Goal: Transaction & Acquisition: Purchase product/service

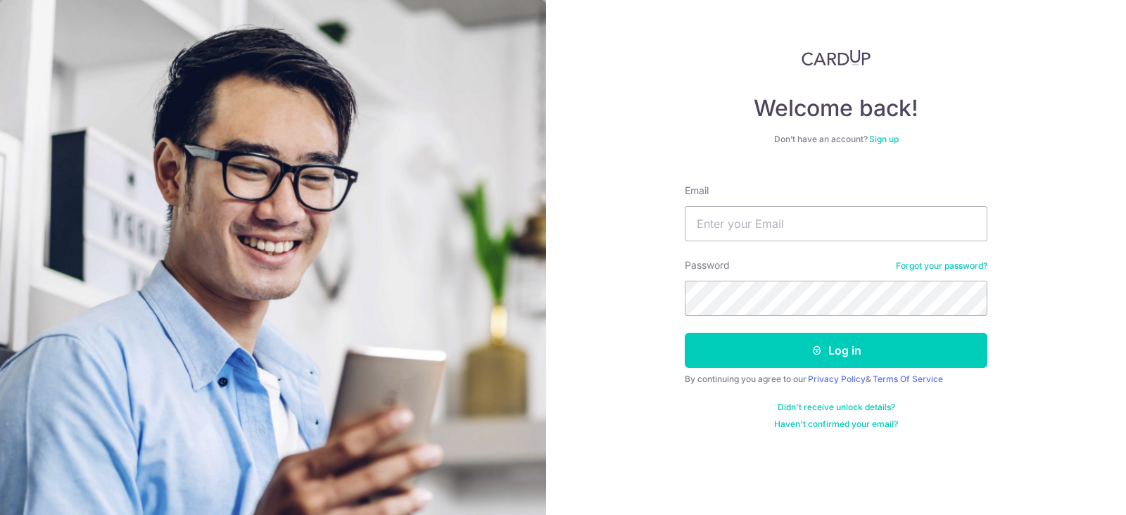
type input "[EMAIL_ADDRESS][DOMAIN_NAME]"
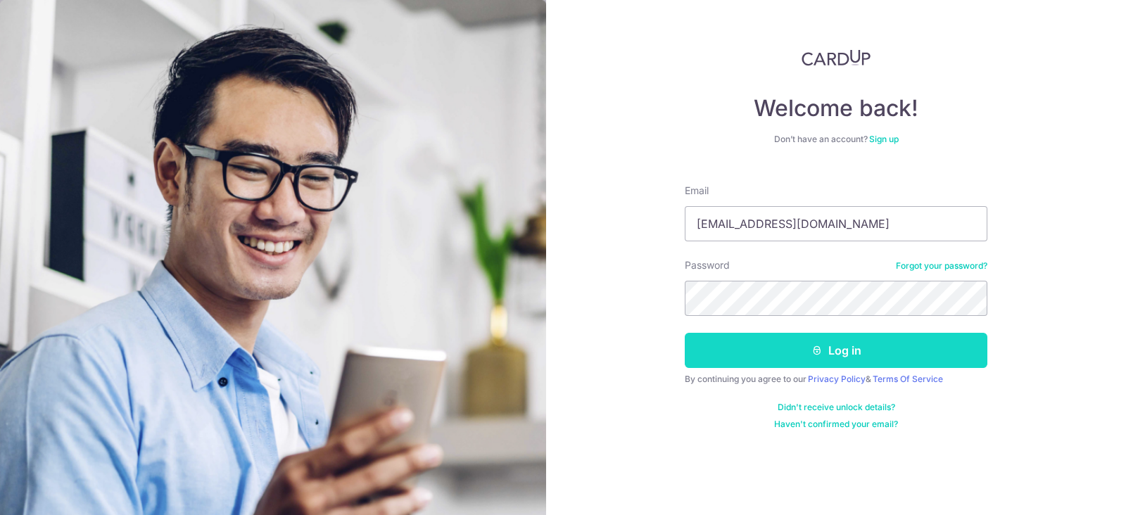
click at [790, 346] on button "Log in" at bounding box center [836, 350] width 303 height 35
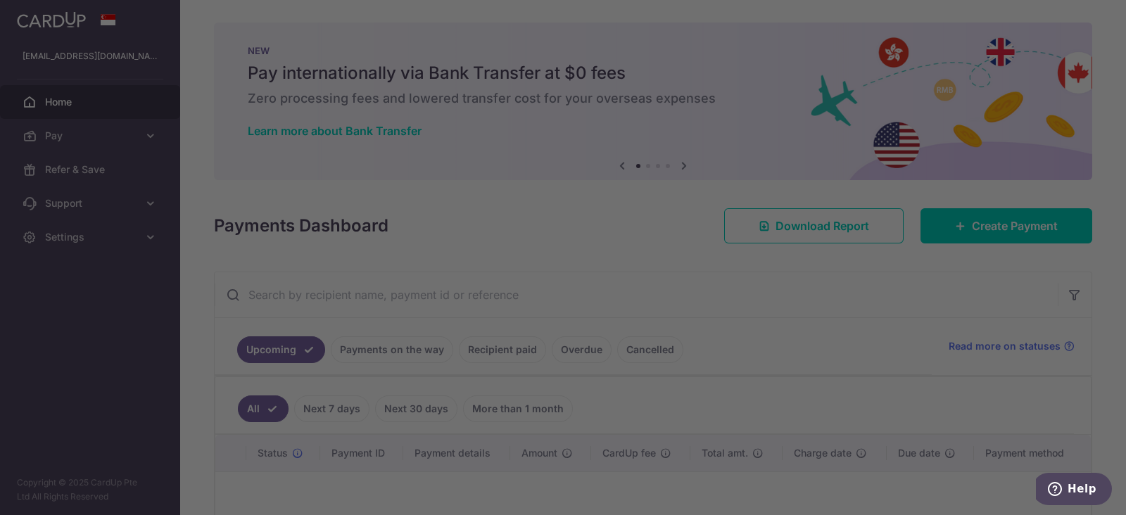
scroll to position [170, 0]
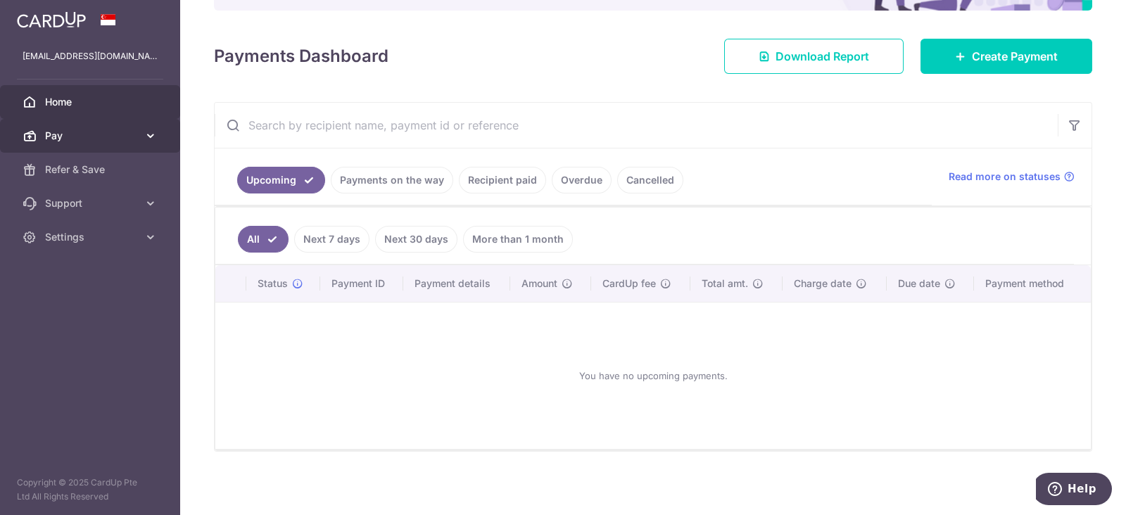
click at [46, 129] on span "Pay" at bounding box center [91, 136] width 93 height 14
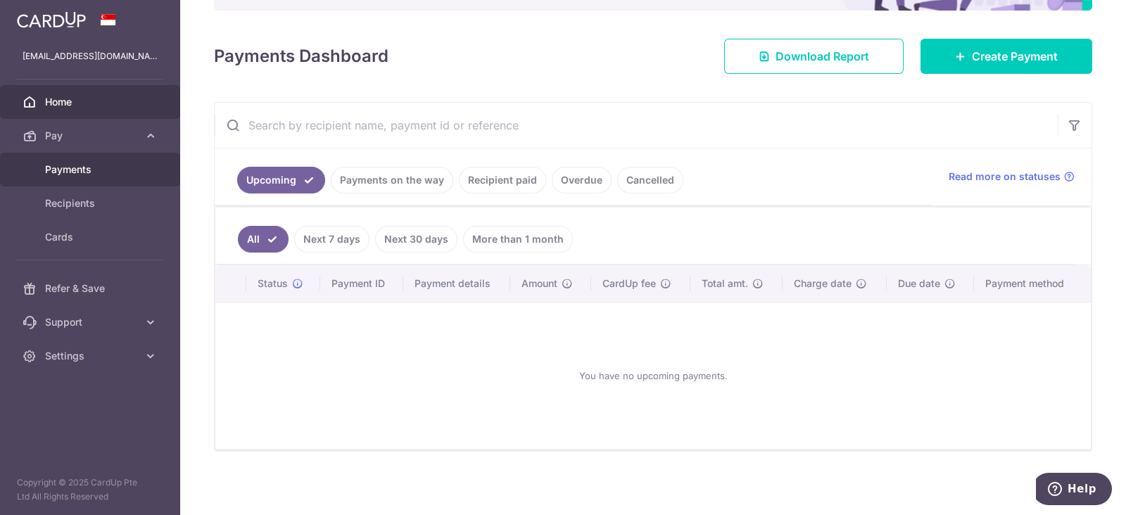
click at [56, 169] on span "Payments" at bounding box center [91, 170] width 93 height 14
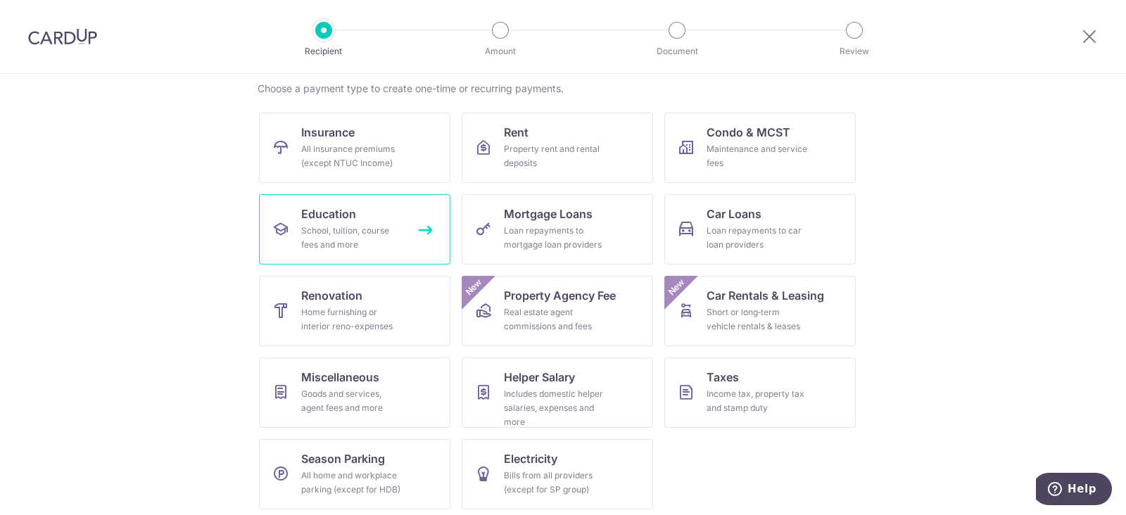
scroll to position [115, 0]
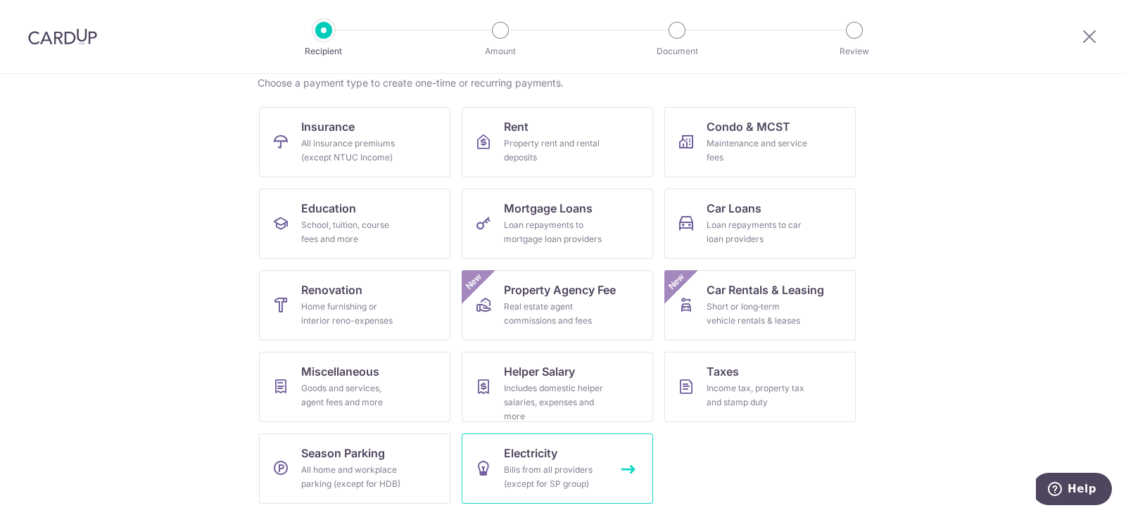
click at [531, 462] on link "Electricity Bills from all providers (except for SP group)" at bounding box center [557, 469] width 191 height 70
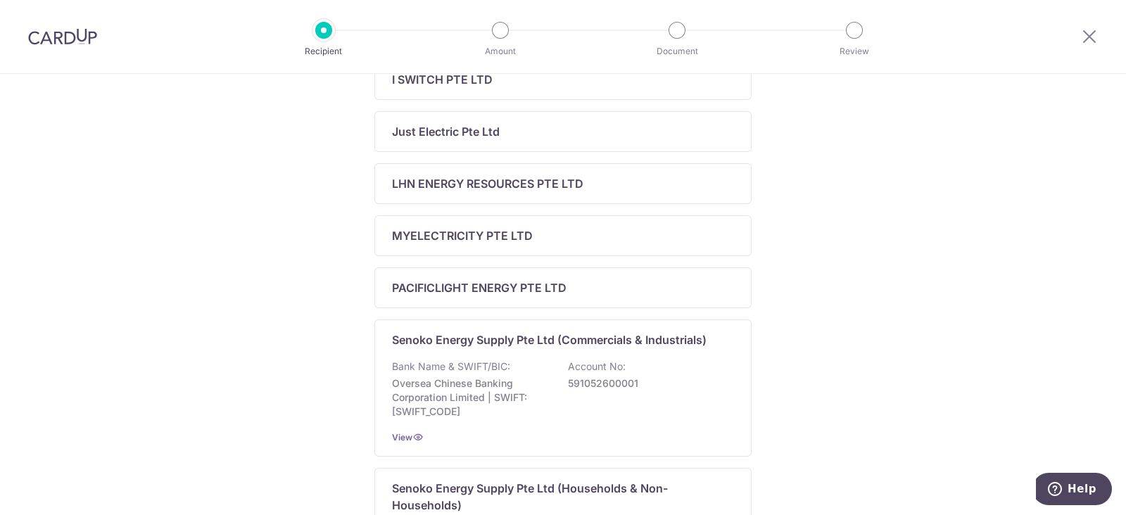
scroll to position [703, 0]
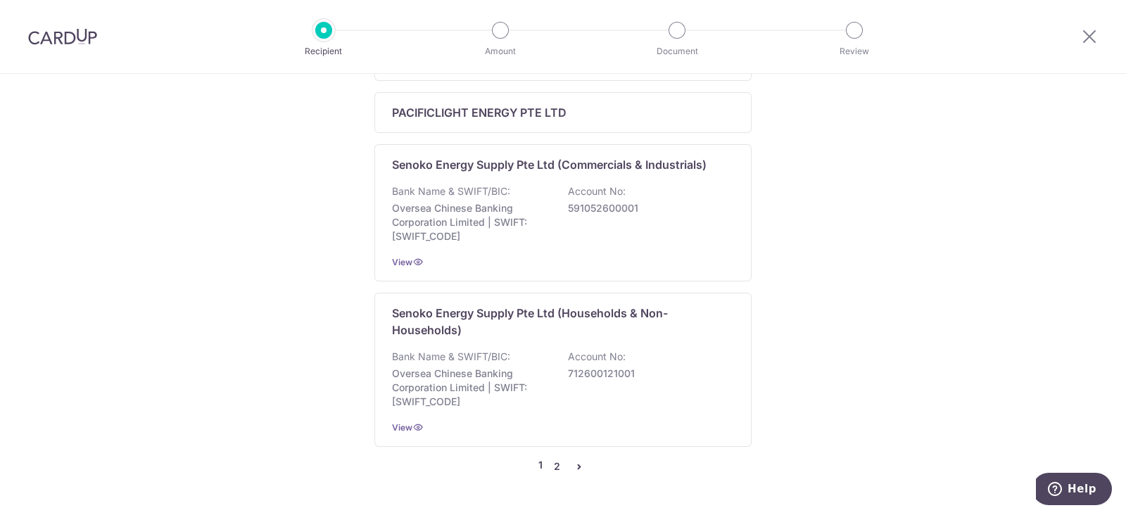
click at [548, 459] on link "2" at bounding box center [556, 466] width 17 height 17
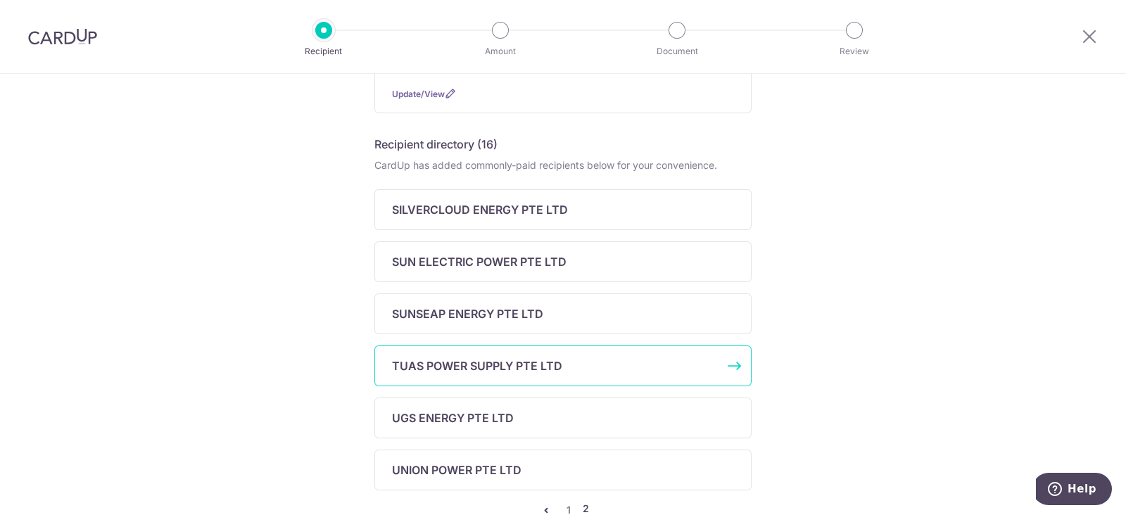
scroll to position [326, 0]
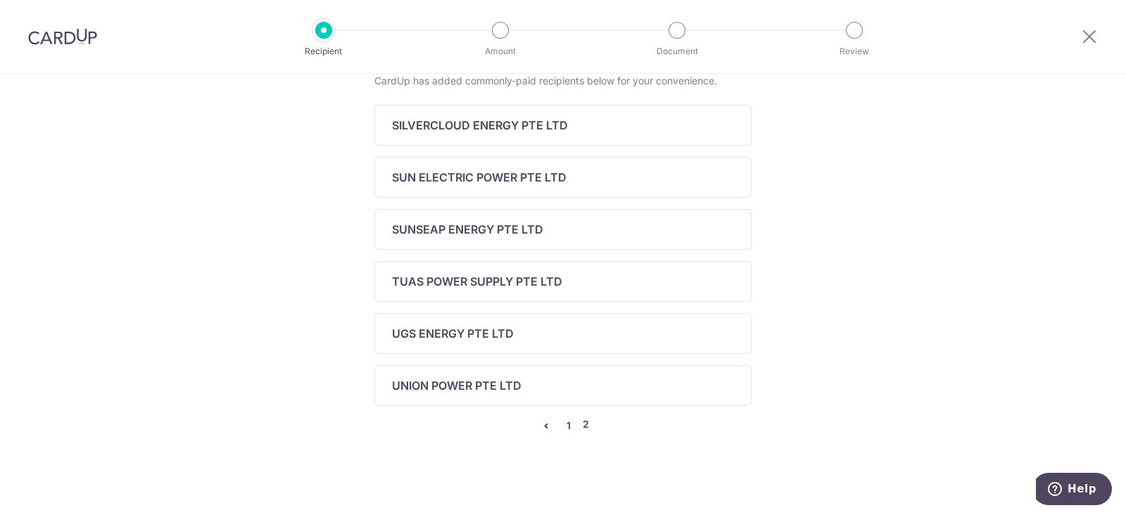
click at [560, 422] on link "1" at bounding box center [568, 425] width 17 height 17
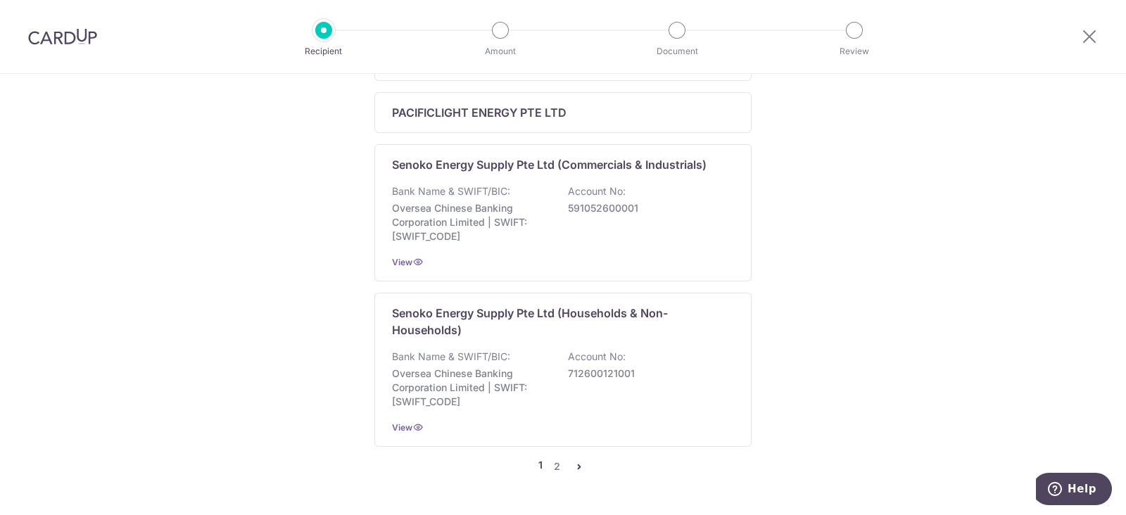
scroll to position [741, 0]
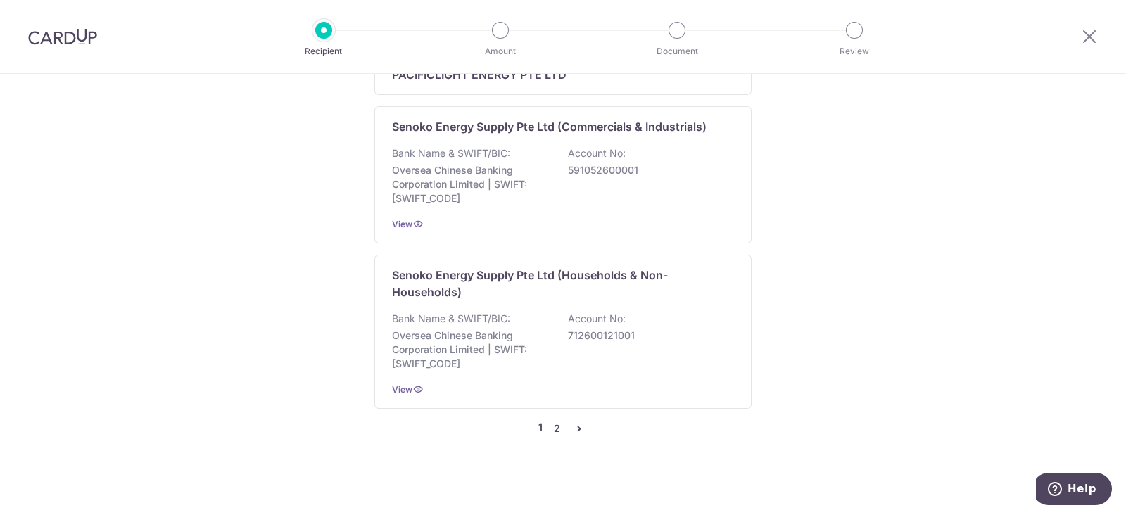
click at [553, 426] on link "2" at bounding box center [556, 428] width 17 height 17
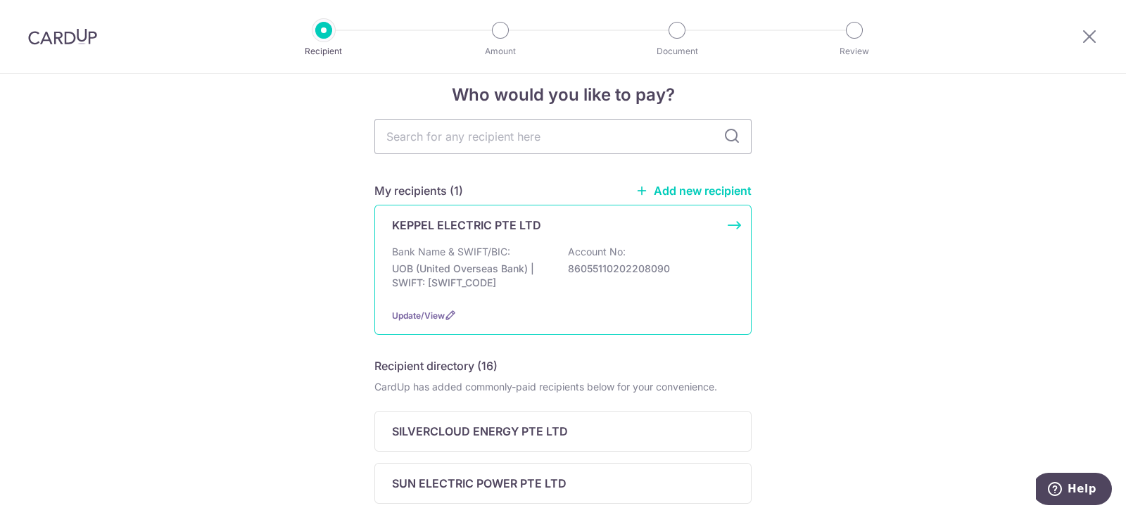
scroll to position [0, 0]
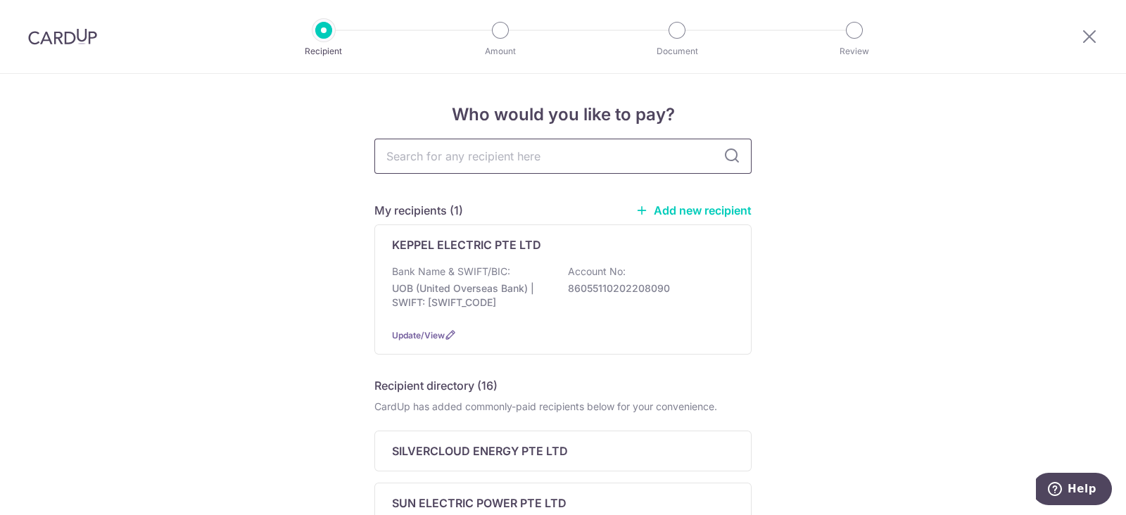
click at [384, 161] on input "text" at bounding box center [562, 156] width 377 height 35
type input "S"
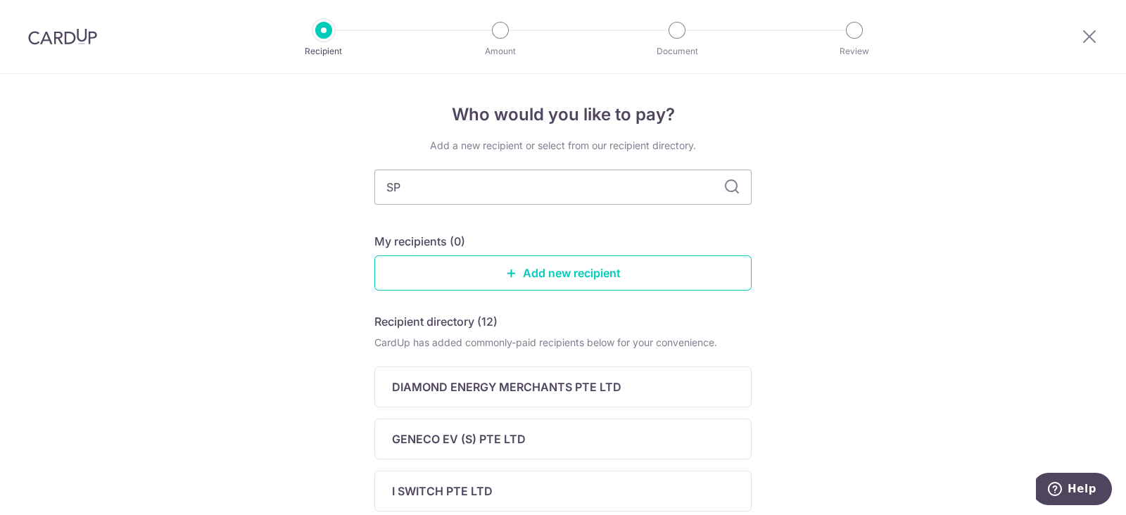
type input "SP"
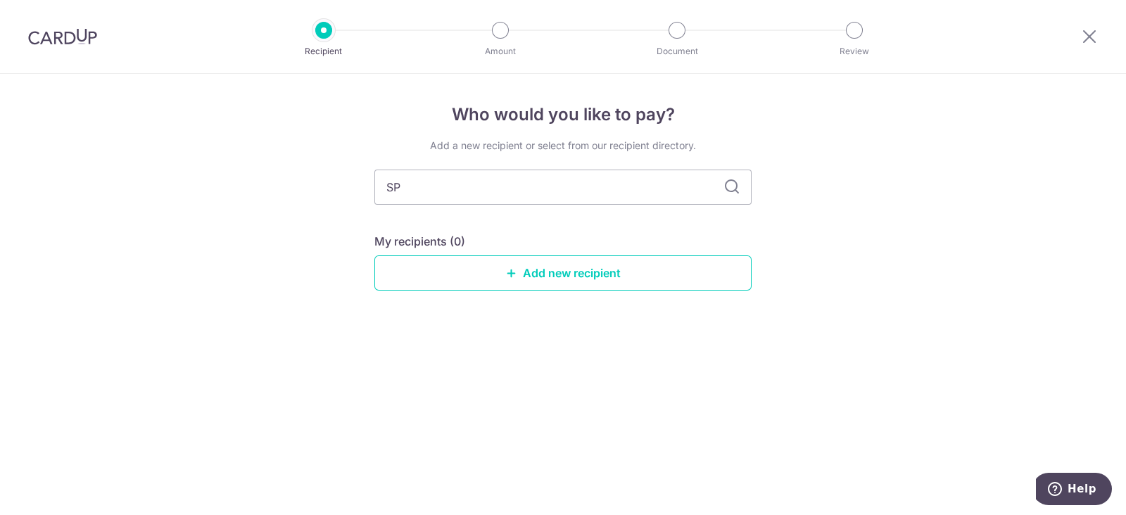
click at [732, 194] on icon at bounding box center [732, 187] width 17 height 17
click at [732, 187] on icon at bounding box center [732, 187] width 17 height 17
click at [1083, 33] on icon at bounding box center [1089, 36] width 17 height 18
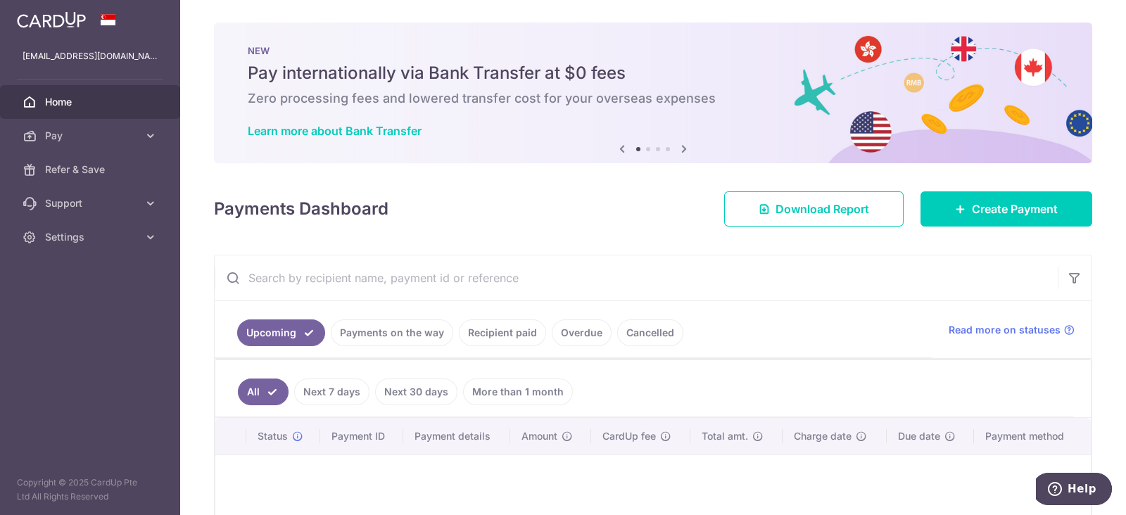
click at [42, 20] on img at bounding box center [51, 19] width 69 height 17
click at [92, 241] on span "Settings" at bounding box center [91, 237] width 93 height 14
click at [81, 302] on span "Logout" at bounding box center [91, 305] width 93 height 14
